Goal: Information Seeking & Learning: Check status

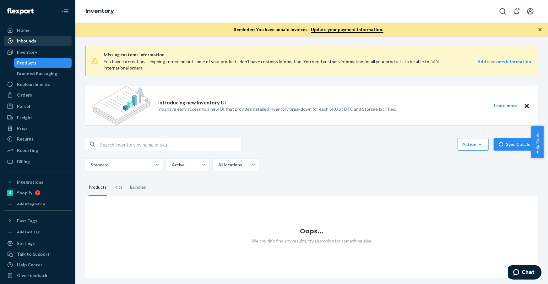
click at [33, 44] on div "Inbounds" at bounding box center [37, 40] width 67 height 9
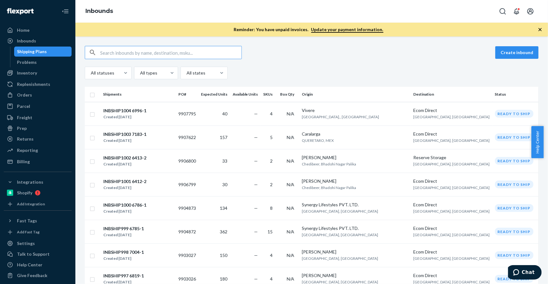
click at [123, 57] on input "text" at bounding box center [170, 52] width 141 height 13
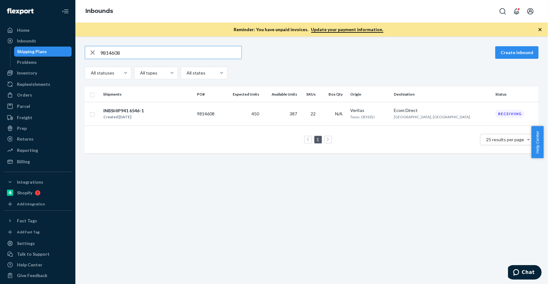
drag, startPoint x: 127, startPoint y: 51, endPoint x: 67, endPoint y: 51, distance: 60.0
click at [68, 51] on div "Home Inbounds Shipping Plans Problems Inventory Products Branded Packaging Repl…" at bounding box center [274, 142] width 548 height 284
paste input "740343"
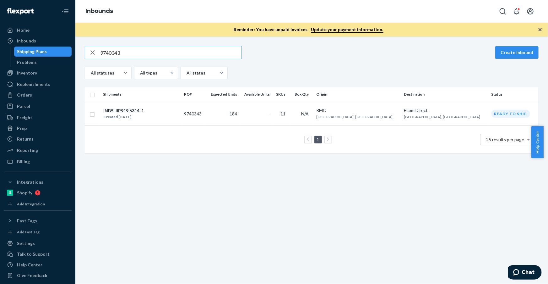
paste input "5"
paste input "6"
type input "9740346"
